Goal: Task Accomplishment & Management: Manage account settings

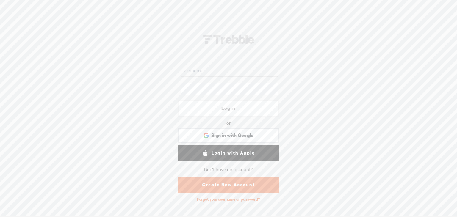
click at [221, 183] on link "Create New Account" at bounding box center [228, 184] width 101 height 15
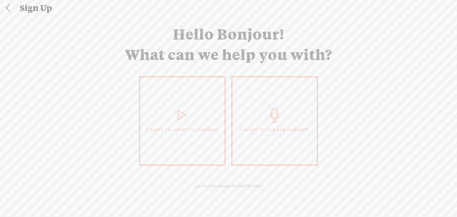
scroll to position [2, 0]
click at [276, 119] on icon at bounding box center [274, 115] width 15 height 14
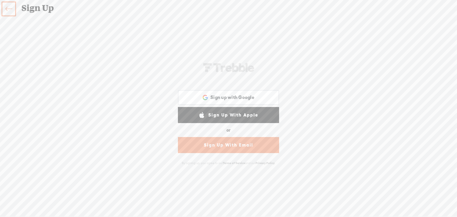
click at [208, 141] on link "Sign Up With Email" at bounding box center [228, 145] width 101 height 16
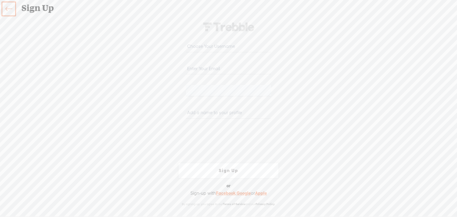
click at [199, 68] on input "email" at bounding box center [228, 69] width 85 height 12
click at [194, 42] on input "text" at bounding box center [228, 47] width 85 height 12
type input "l"
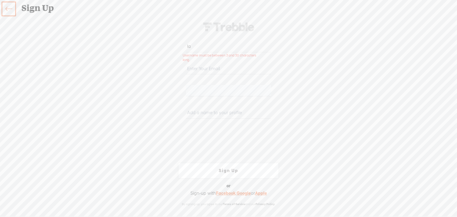
type input "l"
type input "ladyburton"
click at [194, 65] on input "email" at bounding box center [228, 69] width 85 height 12
type input "[EMAIL_ADDRESS][DOMAIN_NAME]"
click at [238, 26] on span at bounding box center [228, 27] width 54 height 22
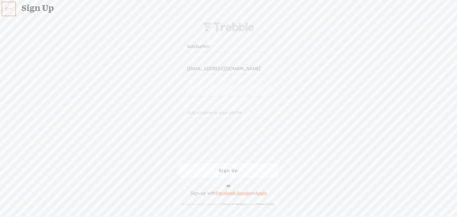
click at [215, 44] on input "ladyburton" at bounding box center [228, 47] width 85 height 12
drag, startPoint x: 214, startPoint y: 46, endPoint x: 175, endPoint y: 47, distance: 39.0
click at [175, 47] on form "ladyburton [EMAIL_ADDRESS][DOMAIN_NAME] [PERSON_NAME]-58D2-V8VT Sign Up Sign Up…" at bounding box center [228, 114] width 119 height 196
click at [212, 49] on input "text" at bounding box center [228, 47] width 85 height 12
type input "ladyburton"
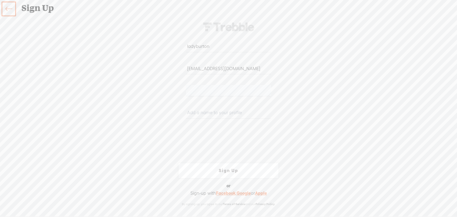
click at [205, 112] on input "text" at bounding box center [228, 113] width 85 height 12
type input "LadyB"
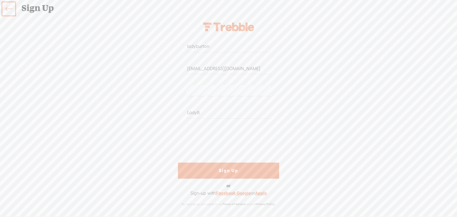
click at [222, 170] on link "Sign Up" at bounding box center [228, 171] width 101 height 16
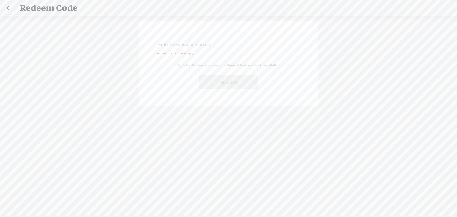
paste input "RWKT-UYMU-FSA5-7VWV-0823"
type input "RWKT-UYMU-FSA5-7VWV-0823"
click at [218, 83] on button "Redeem" at bounding box center [229, 82] width 60 height 14
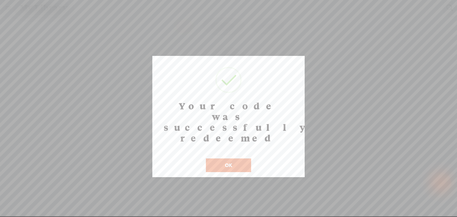
click at [226, 159] on button "OK" at bounding box center [228, 166] width 45 height 14
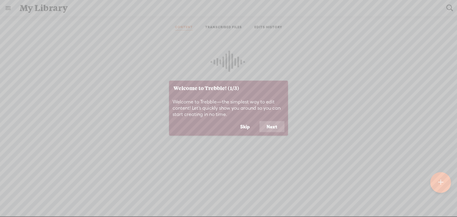
click at [277, 127] on button "Next" at bounding box center [271, 126] width 25 height 11
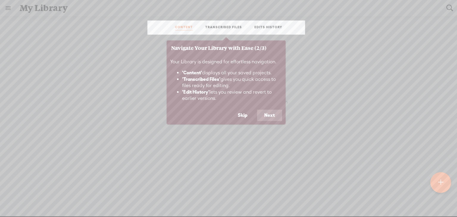
click at [272, 115] on button "Next" at bounding box center [269, 115] width 25 height 11
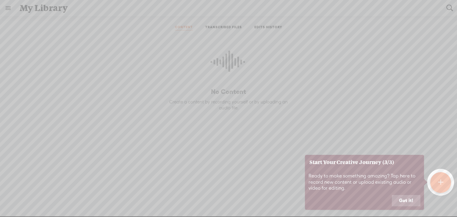
click at [403, 201] on button "Got it!" at bounding box center [406, 200] width 29 height 11
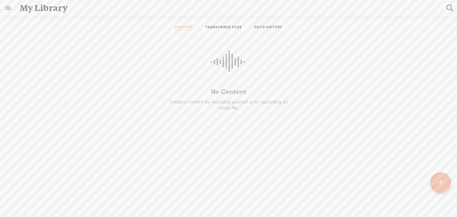
click at [7, 7] on link at bounding box center [7, 7] width 15 height 15
click at [37, 201] on div "SETTINGS" at bounding box center [32, 203] width 22 height 5
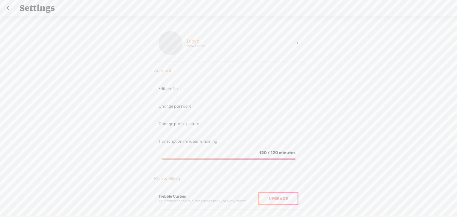
click at [194, 41] on div "Ladyb" at bounding box center [193, 41] width 12 height 6
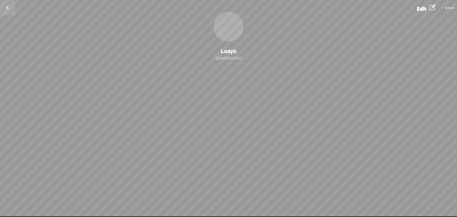
click at [225, 57] on div "@ladyburton" at bounding box center [228, 58] width 457 height 6
click at [447, 8] on t at bounding box center [449, 8] width 8 height 8
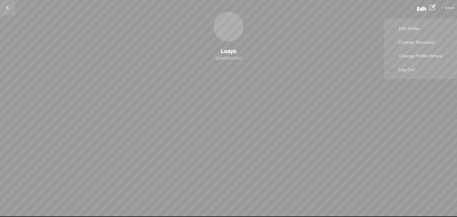
click at [407, 29] on link "Edit Profile" at bounding box center [420, 28] width 67 height 14
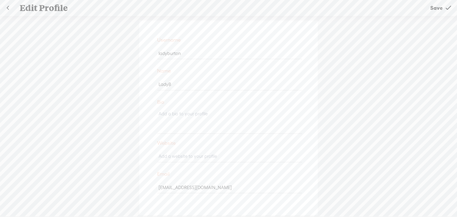
click at [178, 83] on input "LadyB" at bounding box center [229, 85] width 144 height 12
drag, startPoint x: 174, startPoint y: 82, endPoint x: 153, endPoint y: 81, distance: 20.6
click at [153, 81] on div "Username [GEOGRAPHIC_DATA] Name LadyB Bio Website Email [EMAIL_ADDRESS][DOMAIN_…" at bounding box center [228, 118] width 179 height 195
click at [361, 123] on div "Username [GEOGRAPHIC_DATA] Name LadyB Bio Website Email [EMAIL_ADDRESS][DOMAIN_…" at bounding box center [228, 120] width 457 height 208
click at [437, 5] on span "Save" at bounding box center [436, 7] width 12 height 15
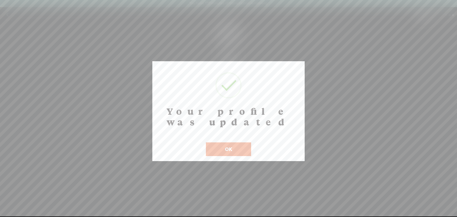
click at [232, 143] on button "OK" at bounding box center [228, 150] width 45 height 14
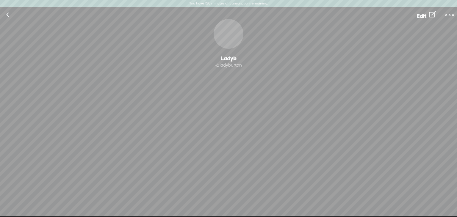
click at [6, 15] on link at bounding box center [7, 14] width 15 height 15
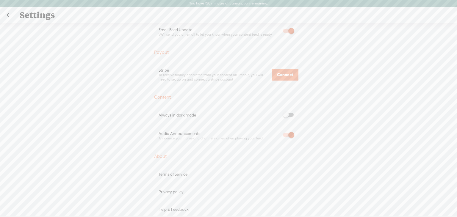
scroll to position [212, 0]
click at [285, 118] on span at bounding box center [288, 117] width 11 height 4
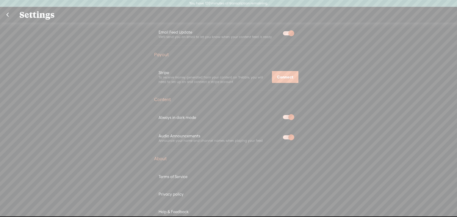
click at [287, 116] on span at bounding box center [288, 117] width 11 height 4
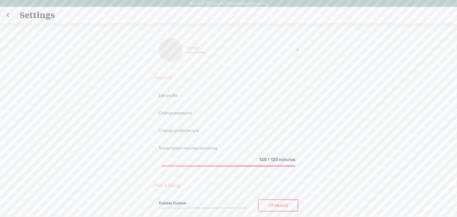
scroll to position [0, 0]
